Goal: Check status: Check status

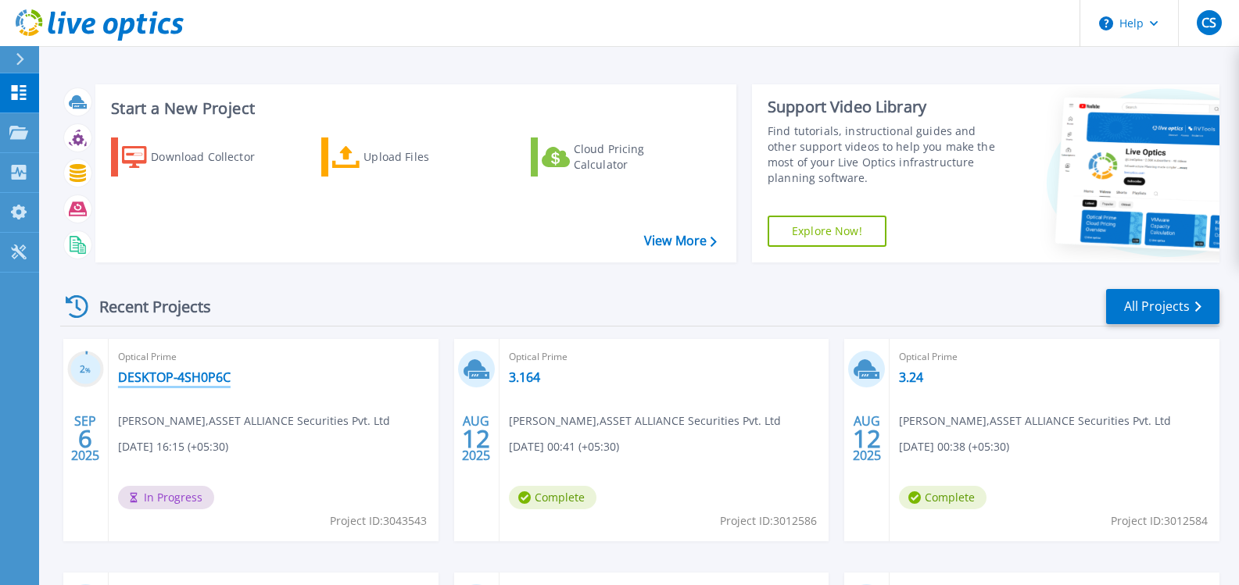
click at [180, 380] on link "DESKTOP-4SH0P6C" at bounding box center [174, 378] width 113 height 16
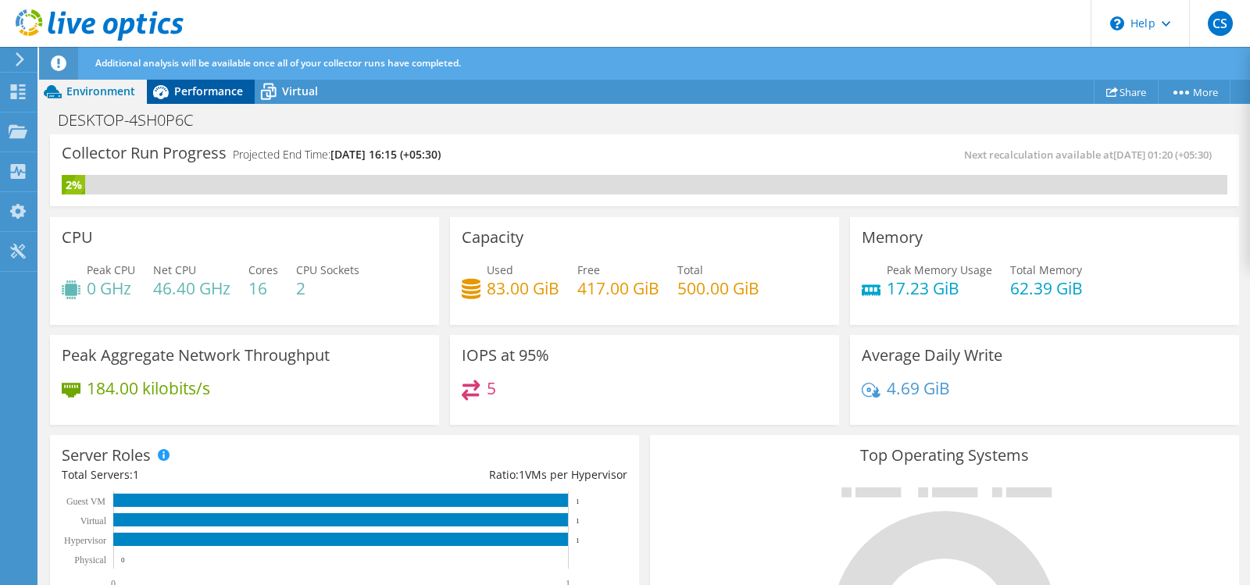
click at [203, 93] on span "Performance" at bounding box center [208, 91] width 69 height 15
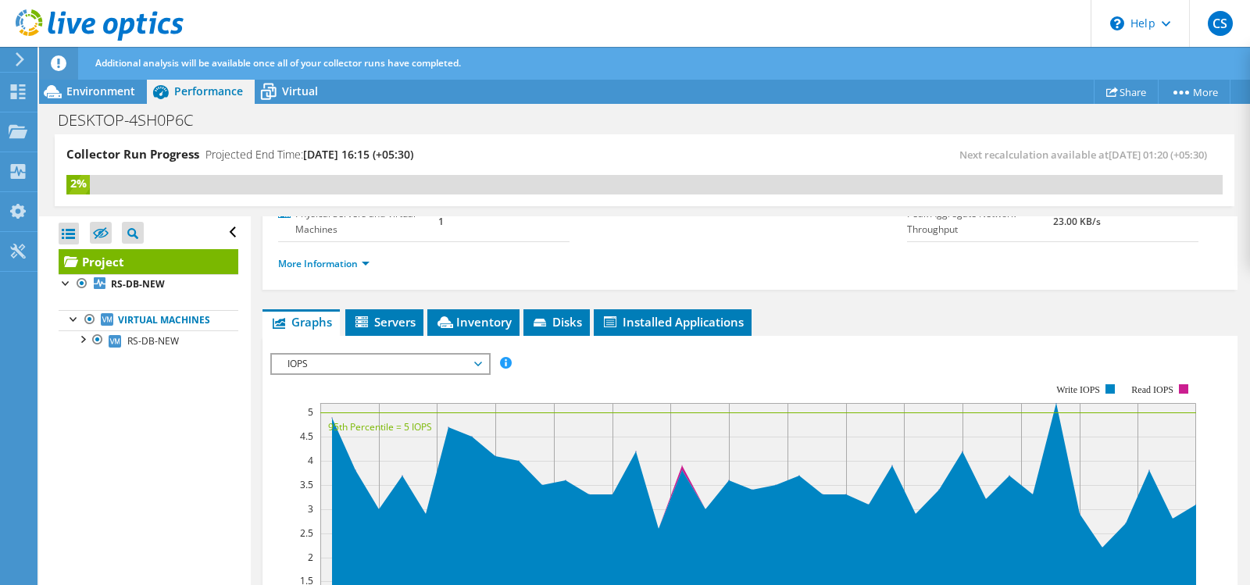
scroll to position [225, 0]
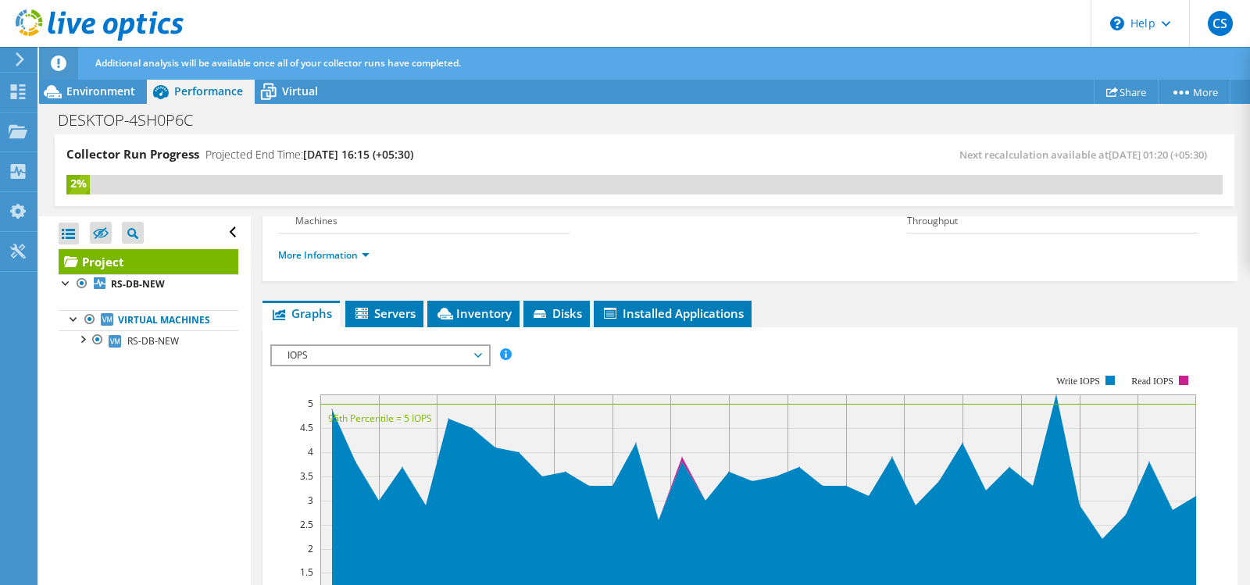
click at [368, 352] on span "IOPS" at bounding box center [380, 355] width 201 height 19
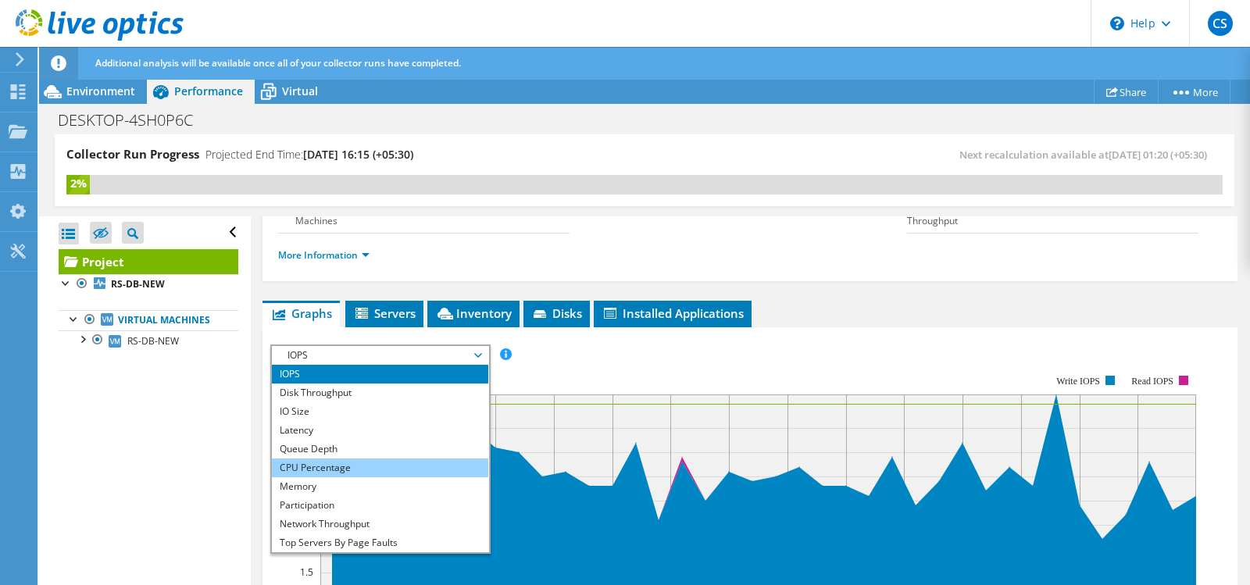
click at [313, 469] on li "CPU Percentage" at bounding box center [380, 468] width 216 height 19
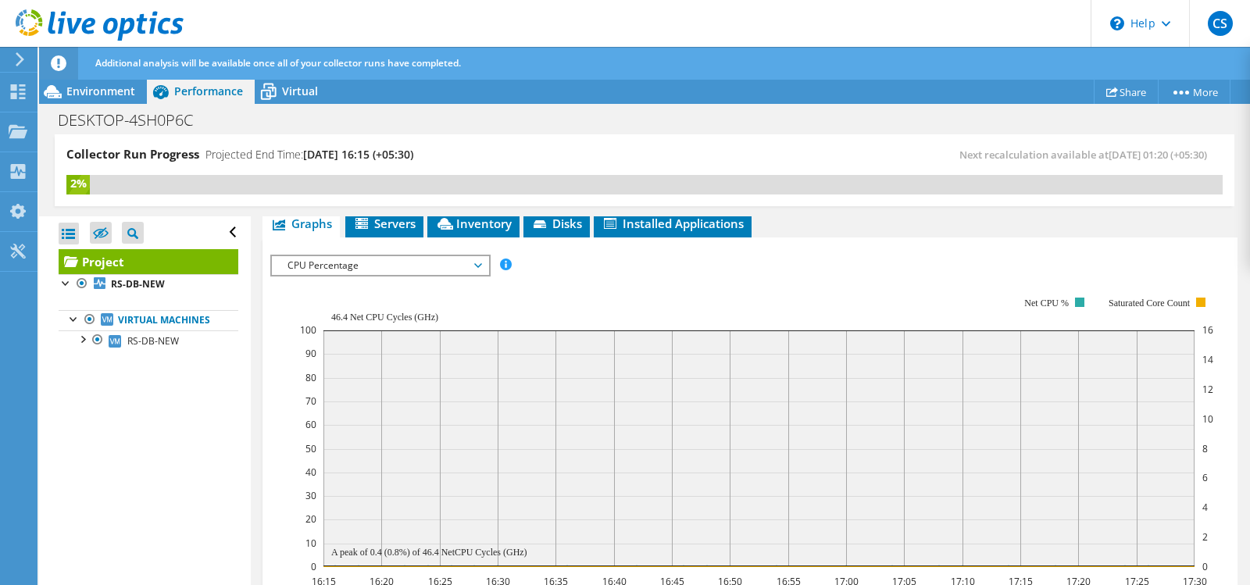
scroll to position [245, 0]
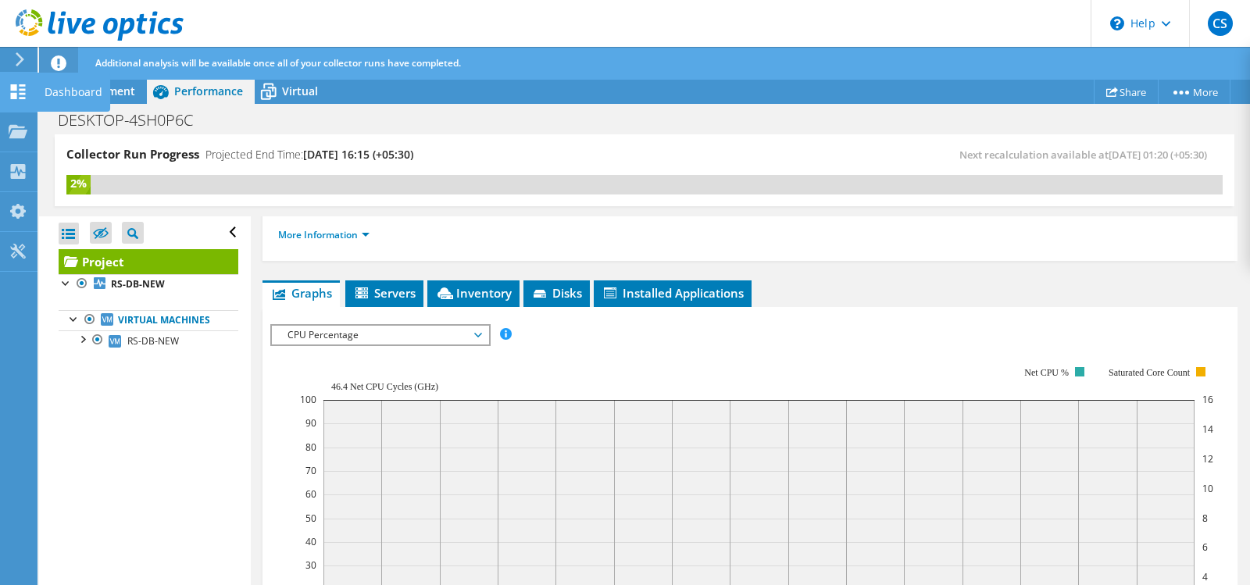
click at [11, 91] on icon at bounding box center [18, 91] width 19 height 15
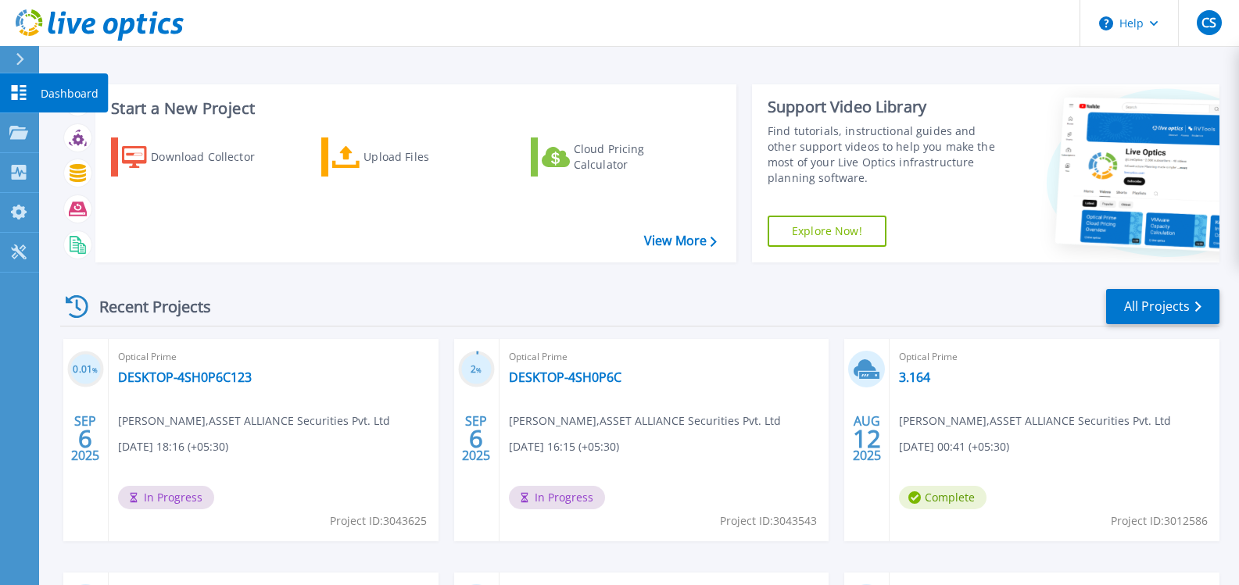
click at [14, 95] on icon at bounding box center [19, 92] width 15 height 15
click at [188, 377] on link "DESKTOP-4SH0P6C123" at bounding box center [185, 378] width 134 height 16
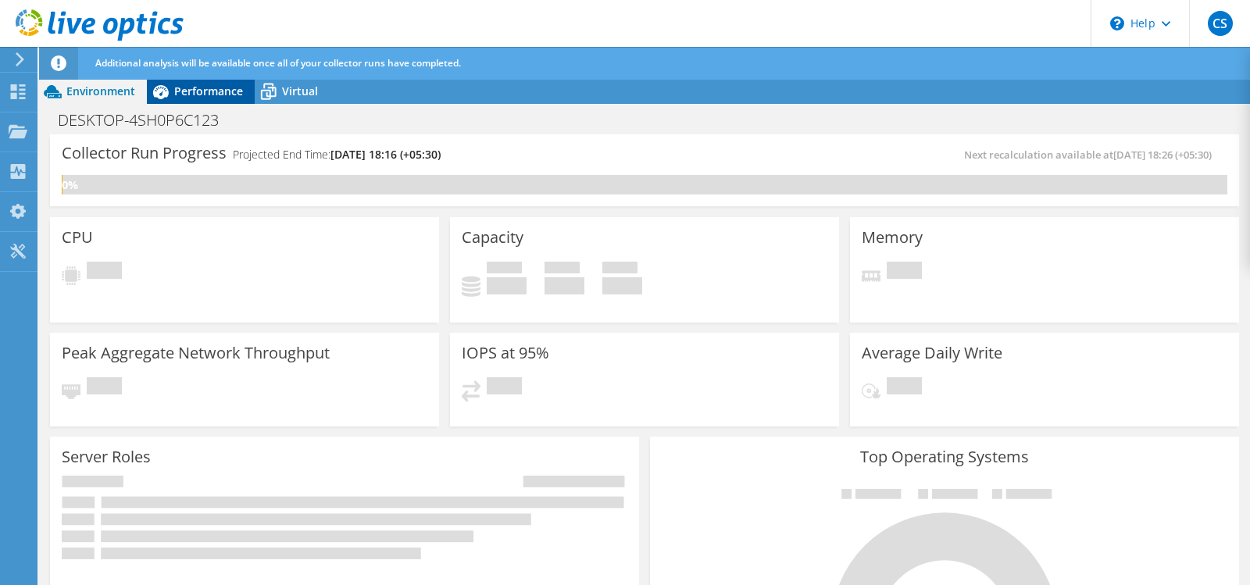
click at [195, 88] on span "Performance" at bounding box center [208, 91] width 69 height 15
